Goal: Obtain resource: Obtain resource

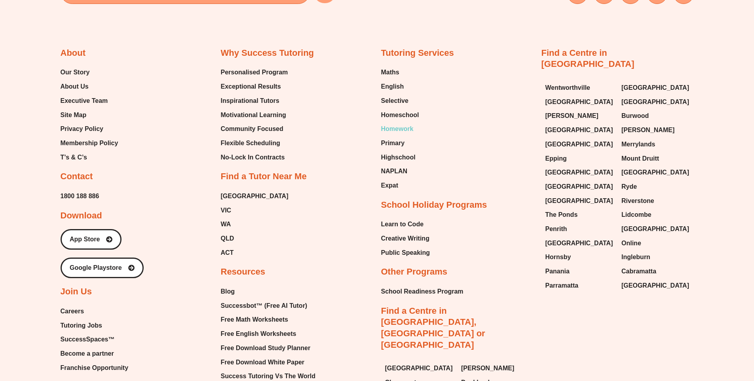
scroll to position [3561, 0]
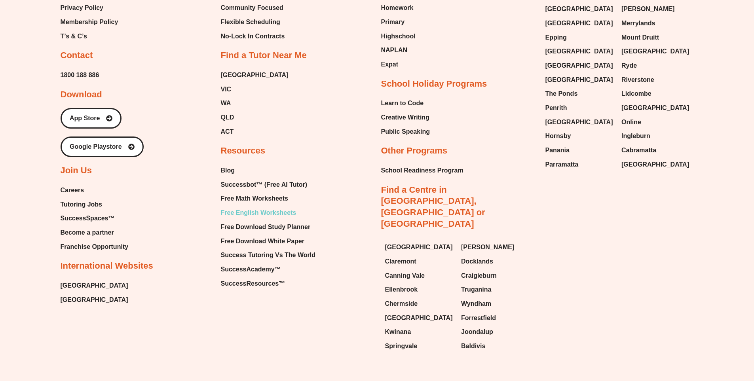
click at [283, 207] on span "Free English Worksheets" at bounding box center [259, 213] width 76 height 12
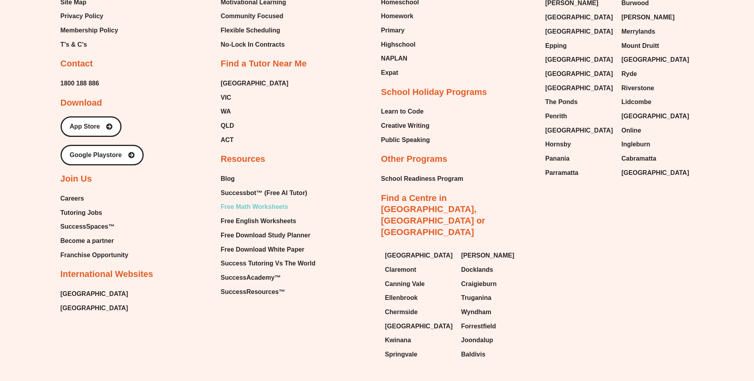
click at [243, 201] on span "Free Math Worksheets" at bounding box center [254, 207] width 67 height 12
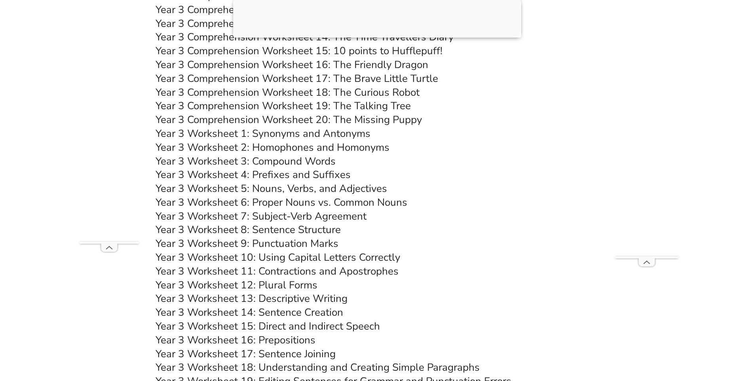
scroll to position [3004, 0]
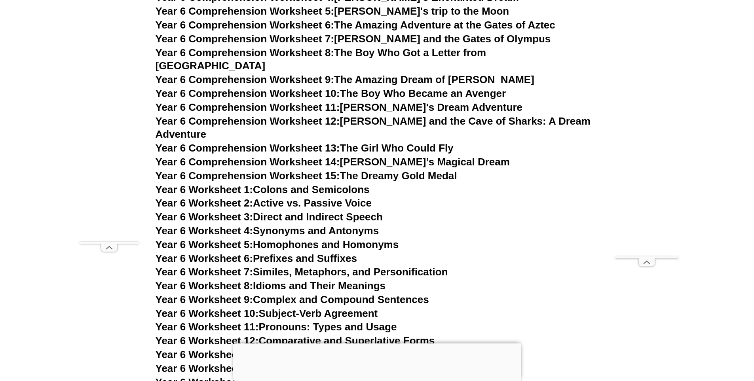
scroll to position [4417, 0]
click at [317, 224] on link "Year 6 Worksheet 4: Synonyms and Antonyms" at bounding box center [267, 230] width 224 height 12
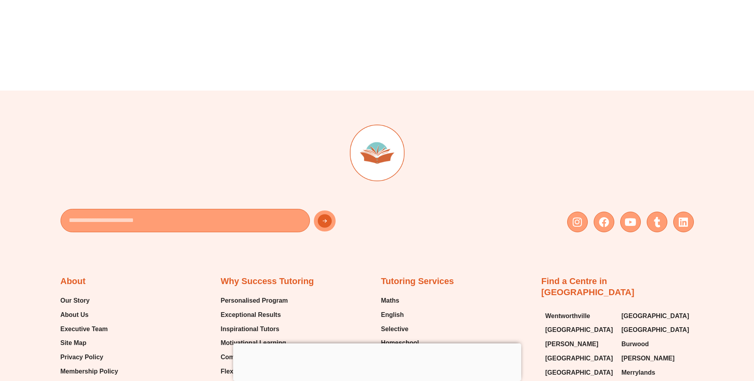
scroll to position [3546, 0]
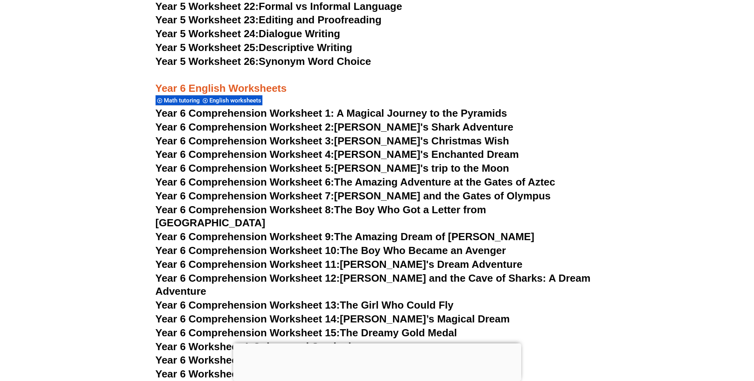
scroll to position [4258, 0]
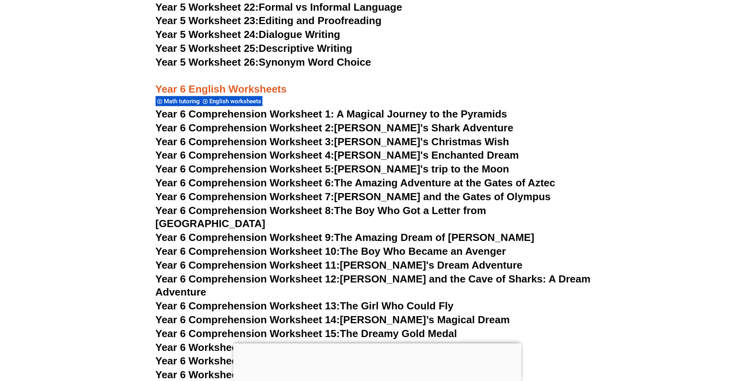
click at [385, 113] on span "Year 6 Comprehension Worksheet 1: A Magical Journey to the Pyramids" at bounding box center [331, 114] width 352 height 12
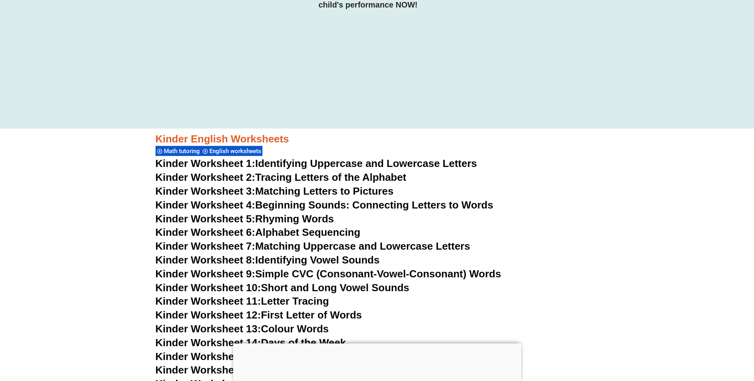
scroll to position [0, 0]
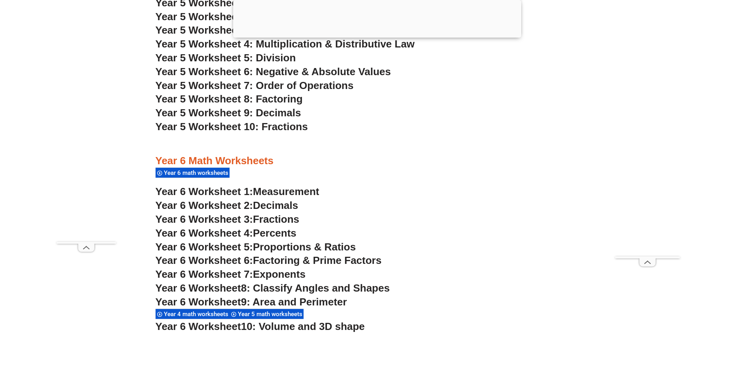
scroll to position [1778, 0]
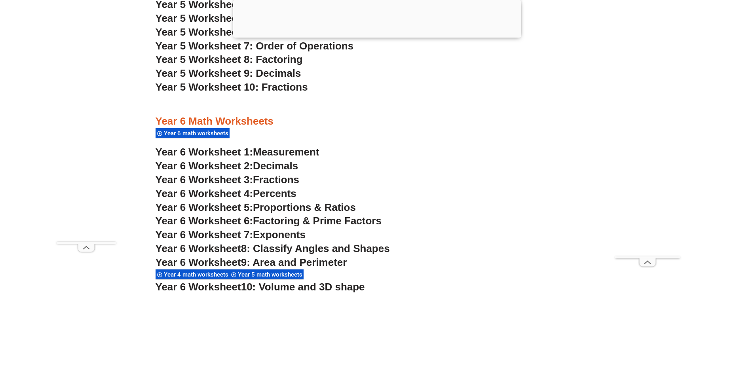
click at [289, 288] on span "10: Volume and 3D shape" at bounding box center [303, 287] width 124 height 12
click at [271, 151] on span "Measurement" at bounding box center [286, 152] width 66 height 12
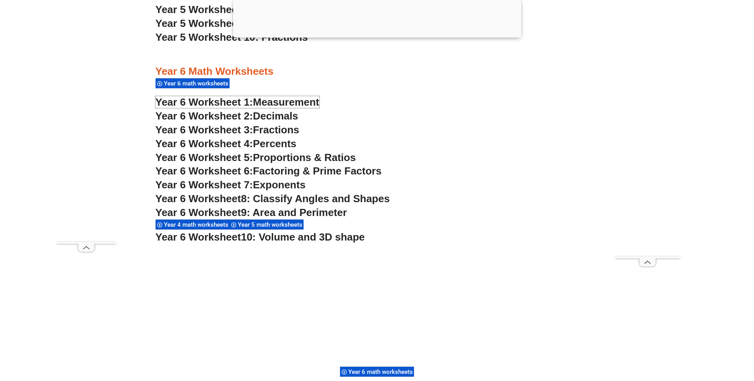
scroll to position [1818, 0]
